Goal: Feedback & Contribution: Leave review/rating

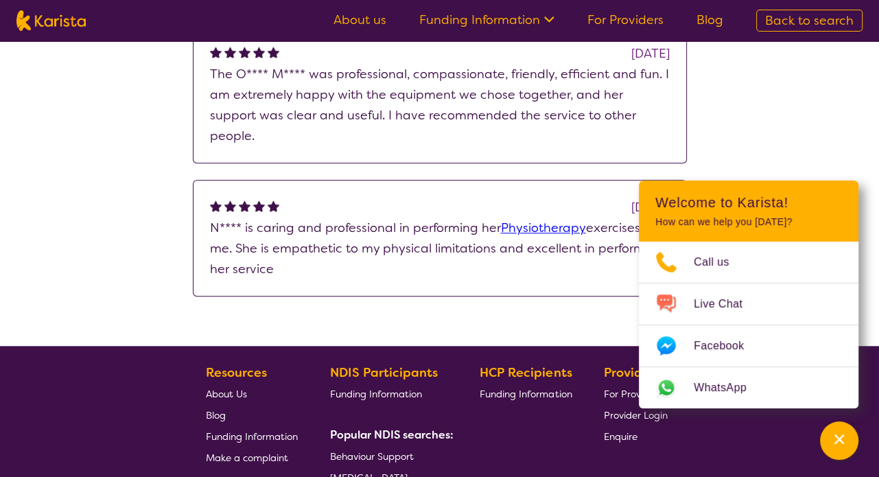
scroll to position [1056, 0]
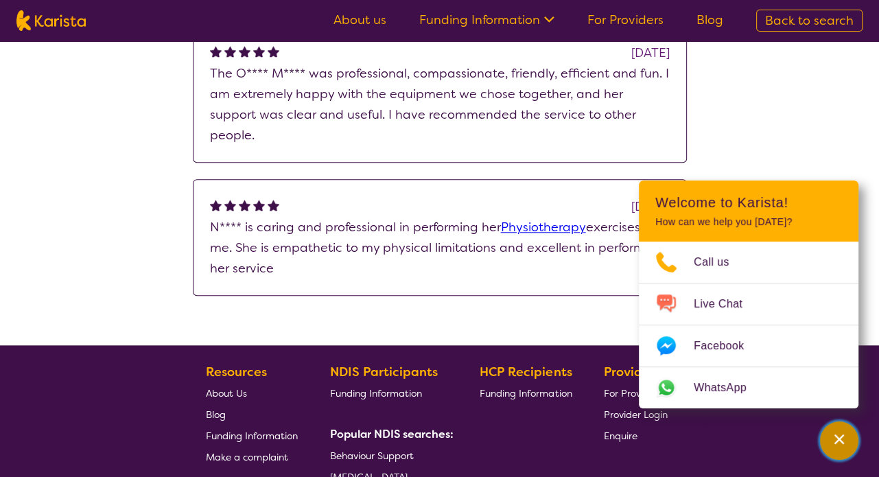
click at [837, 438] on icon "Channel Menu" at bounding box center [839, 439] width 10 height 10
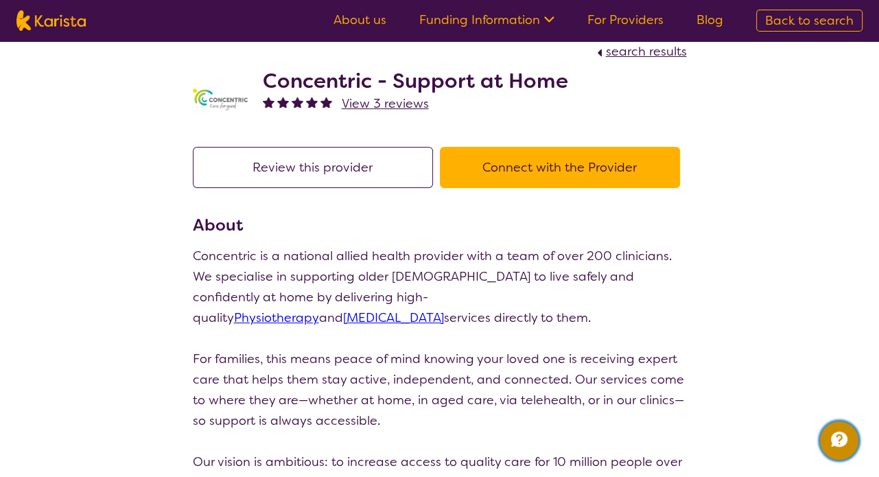
scroll to position [0, 0]
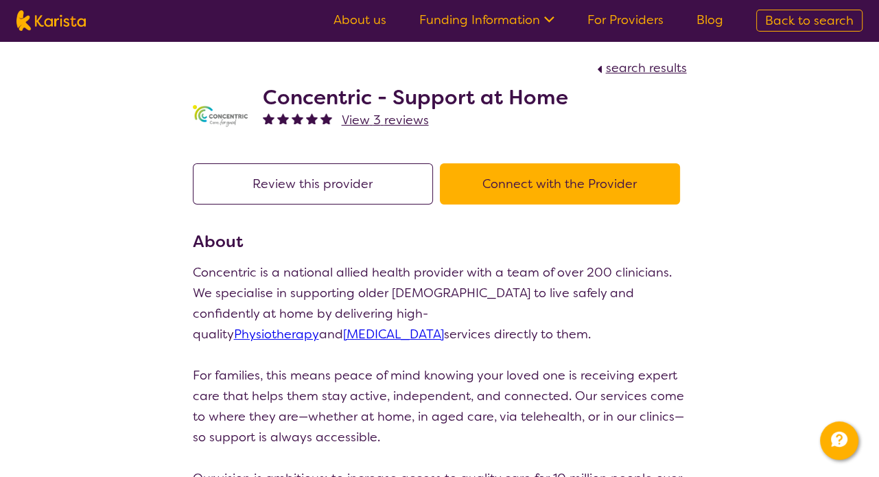
click at [350, 194] on button "Review this provider" at bounding box center [313, 183] width 240 height 41
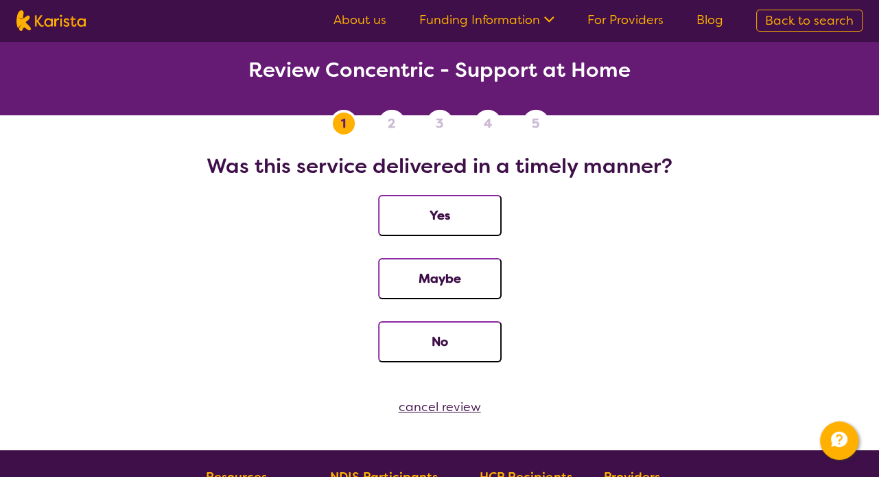
click at [474, 213] on button "Yes" at bounding box center [439, 215] width 123 height 41
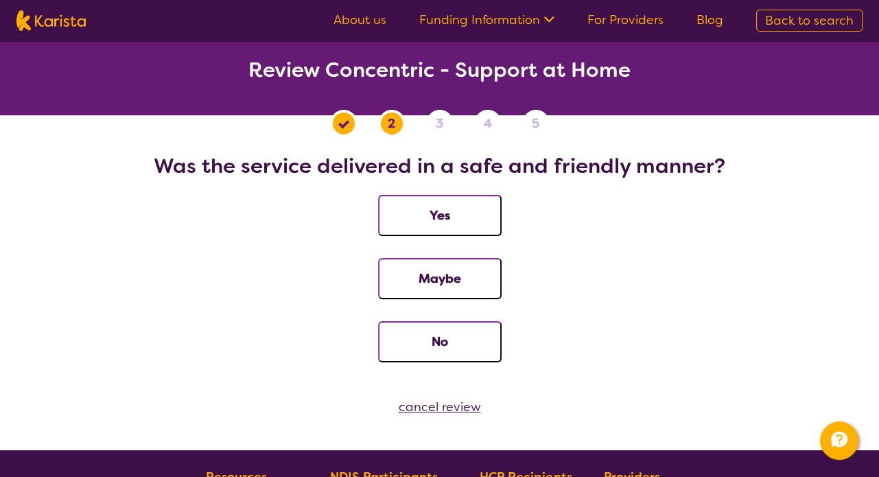
click at [474, 206] on button "Yes" at bounding box center [439, 215] width 123 height 41
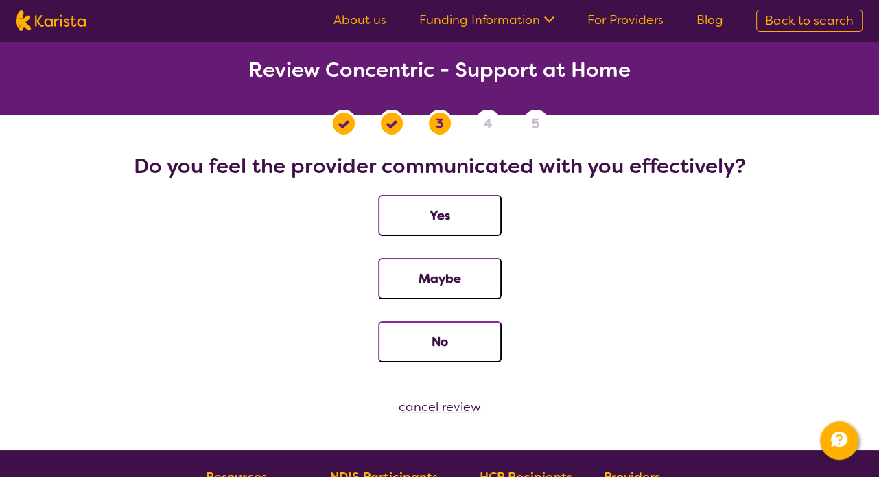
click at [477, 211] on button "Yes" at bounding box center [439, 215] width 123 height 41
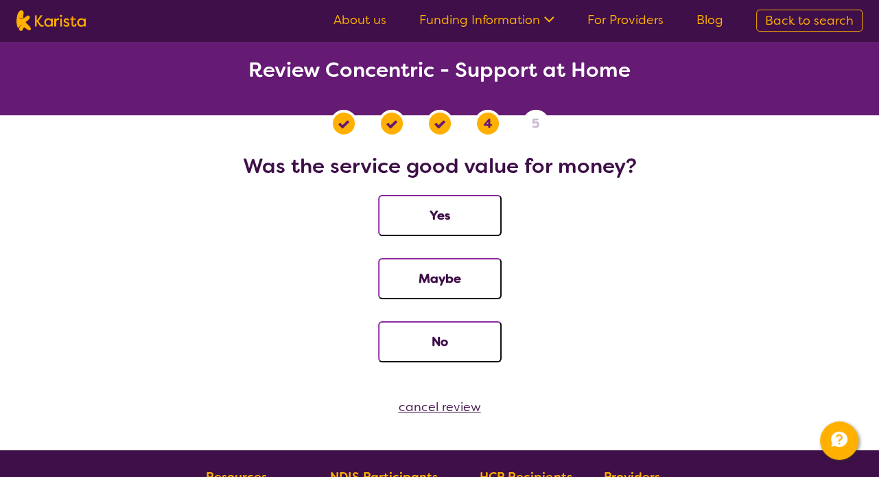
click at [473, 204] on button "Yes" at bounding box center [439, 215] width 123 height 41
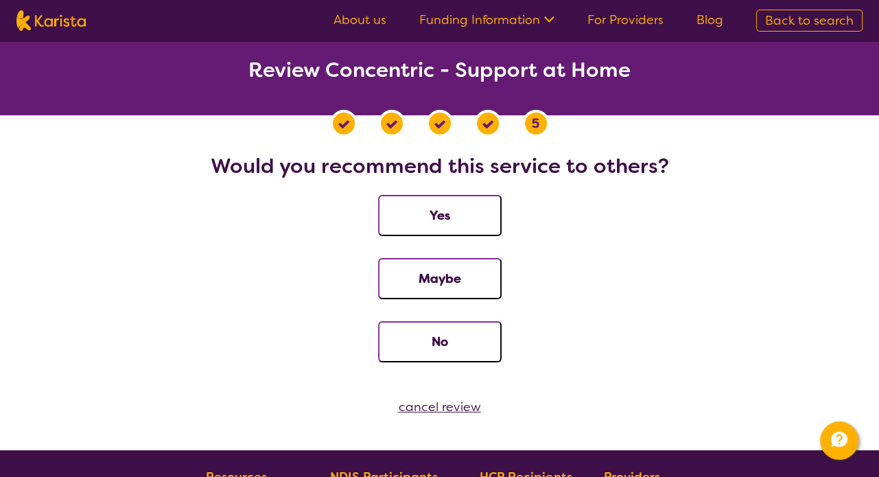
click at [466, 215] on button "Yes" at bounding box center [439, 215] width 123 height 41
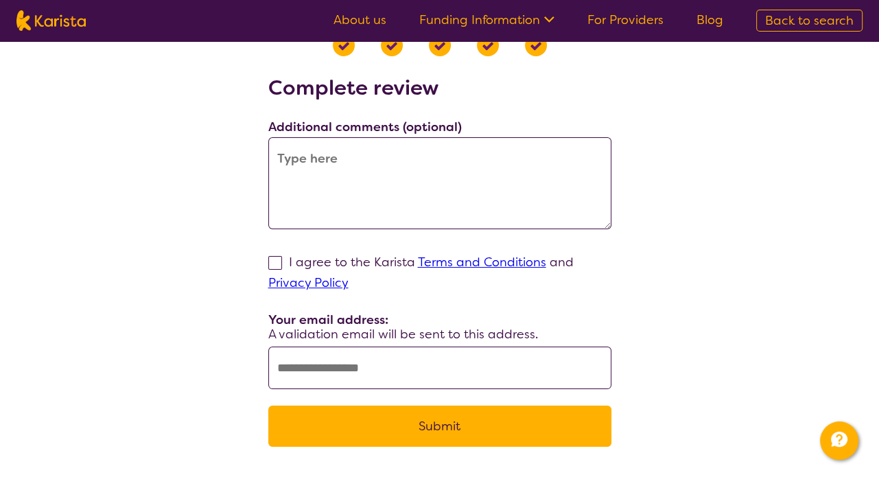
scroll to position [69, 0]
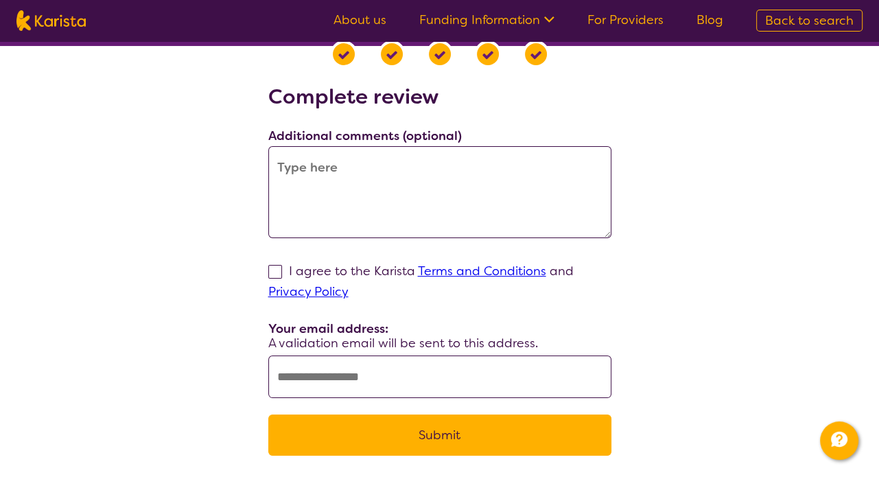
click at [536, 174] on textarea at bounding box center [439, 192] width 343 height 92
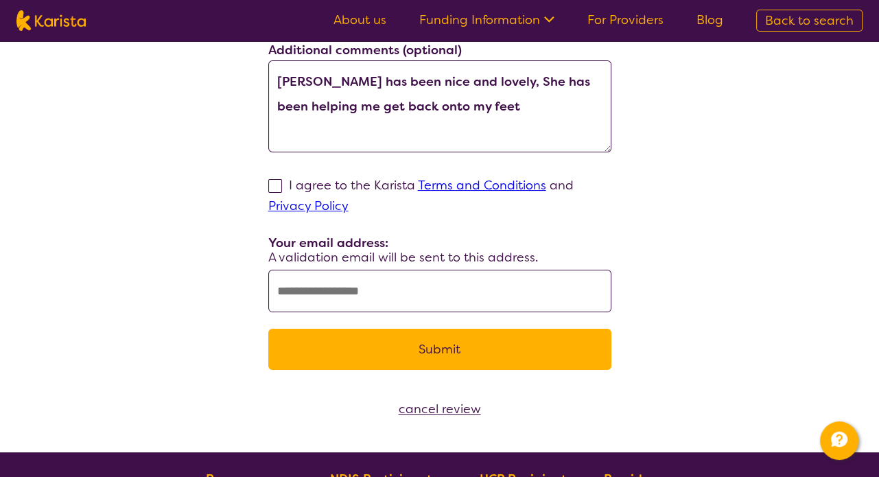
scroll to position [142, 0]
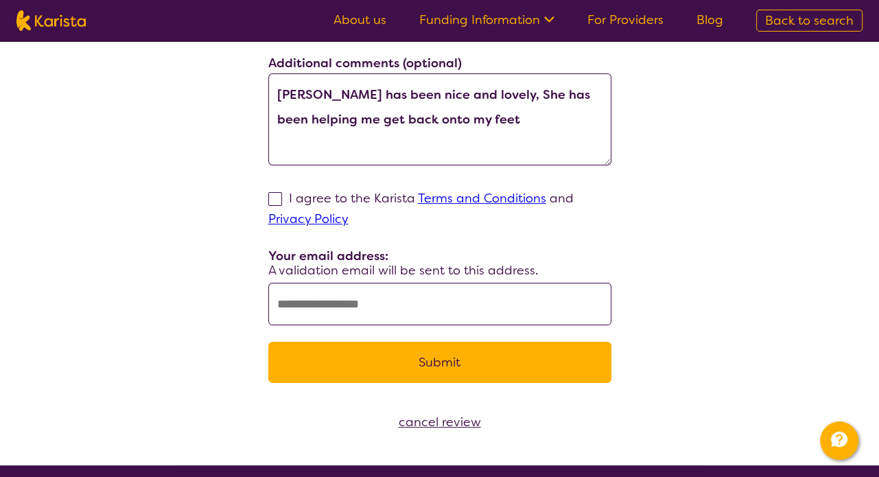
type textarea "[PERSON_NAME] has been nice and lovely, She has been helping me get back onto m…"
click at [271, 195] on span at bounding box center [275, 199] width 14 height 14
click at [348, 214] on input "I agree to the Karista Terms and Conditions and Privacy Policy" at bounding box center [352, 218] width 9 height 9
checkbox input "true"
click at [446, 117] on textarea "[PERSON_NAME] has been nice and lovely, She has been helping me get back onto m…" at bounding box center [439, 119] width 343 height 92
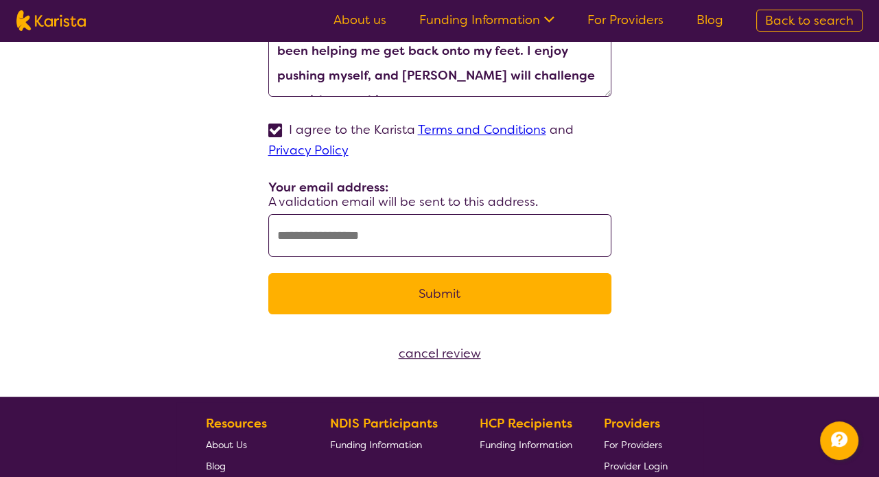
scroll to position [217, 0]
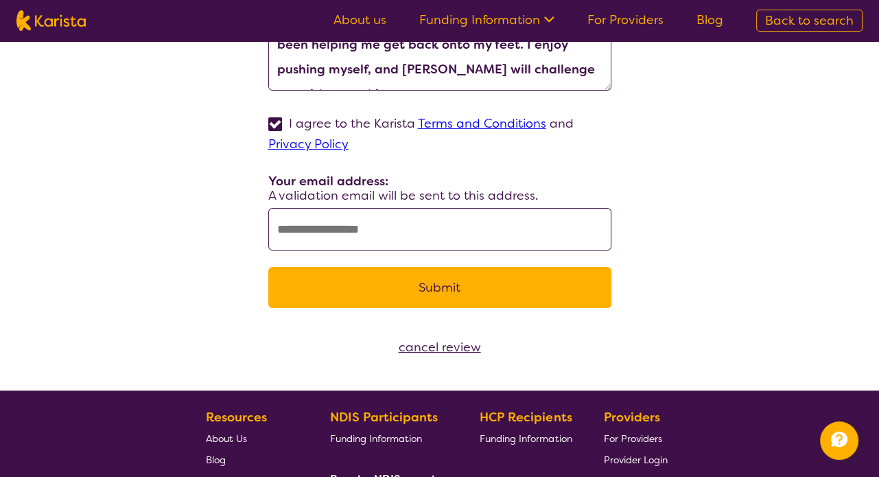
type textarea "[PERSON_NAME] has been nice and lovely, She has been helping me get back onto m…"
click at [343, 235] on input "text" at bounding box center [439, 229] width 343 height 43
click at [281, 234] on input "text" at bounding box center [439, 229] width 343 height 43
click at [206, 224] on div "Complete review Additional comments (optional) [PERSON_NAME] has been nice and …" at bounding box center [439, 131] width 846 height 388
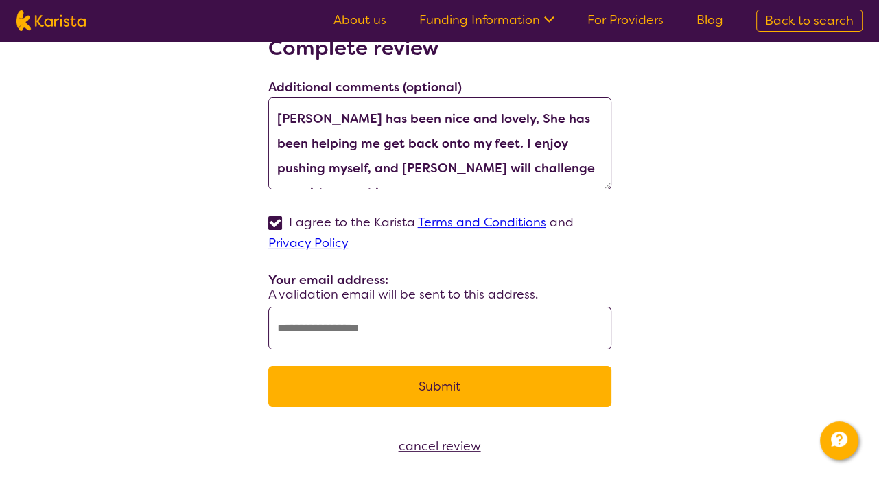
scroll to position [0, 0]
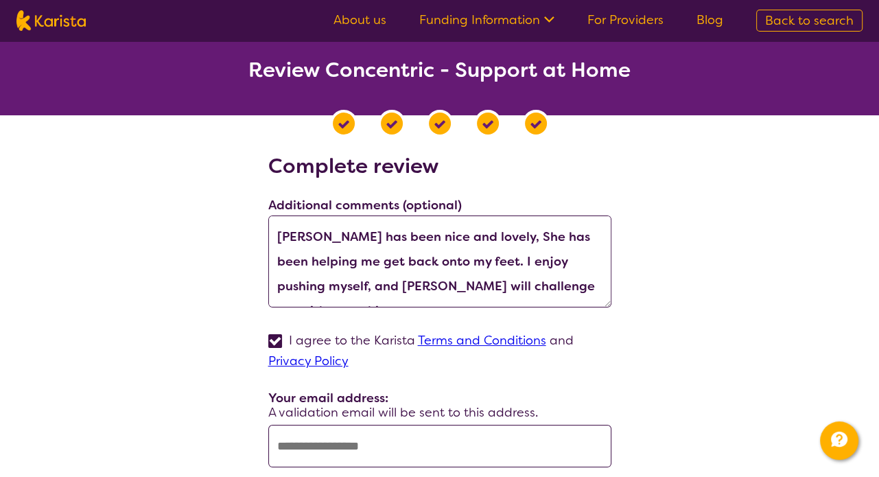
drag, startPoint x: 557, startPoint y: 283, endPoint x: 255, endPoint y: 211, distance: 310.4
click at [255, 211] on div "Complete review Additional comments (optional) [PERSON_NAME] has been nice and …" at bounding box center [439, 348] width 846 height 388
click at [36, 294] on div "Complete review Additional comments (optional) [PERSON_NAME] has been nice and …" at bounding box center [439, 348] width 846 height 388
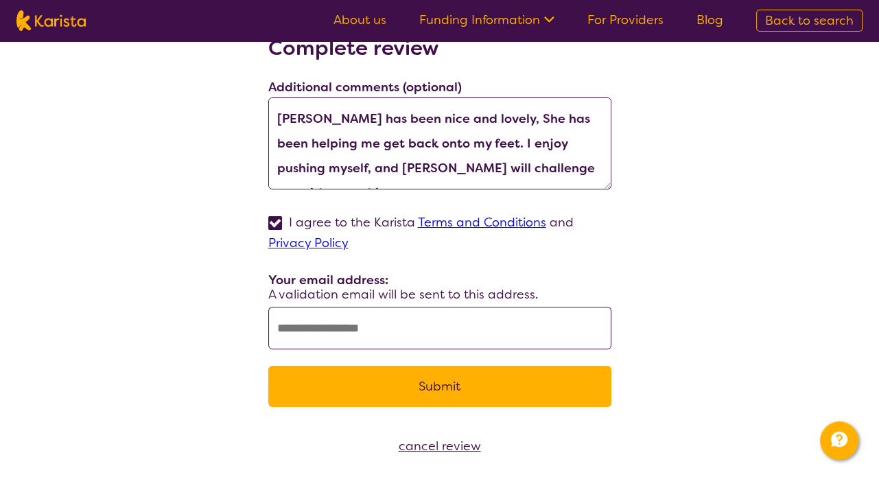
scroll to position [128, 0]
